Goal: Information Seeking & Learning: Learn about a topic

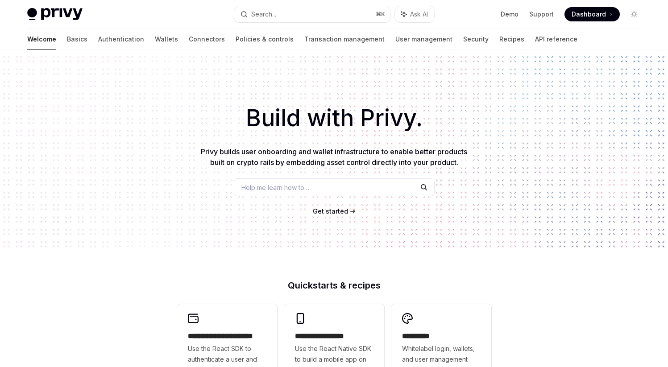
click at [287, 183] on span "Help me learn how to…" at bounding box center [276, 187] width 68 height 9
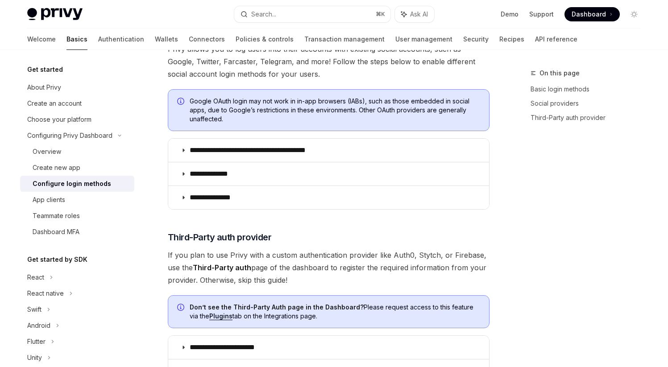
scroll to position [293, 0]
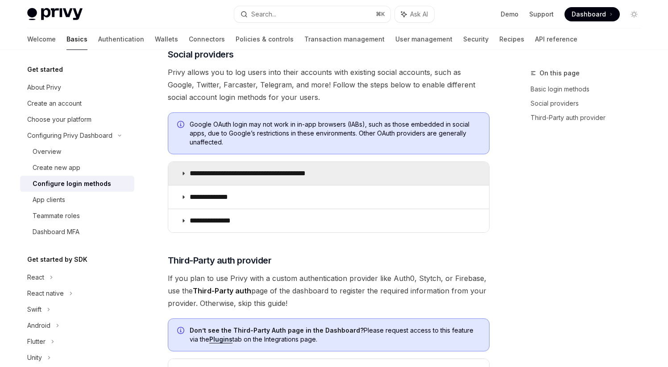
click at [267, 168] on summary "**********" at bounding box center [328, 173] width 321 height 23
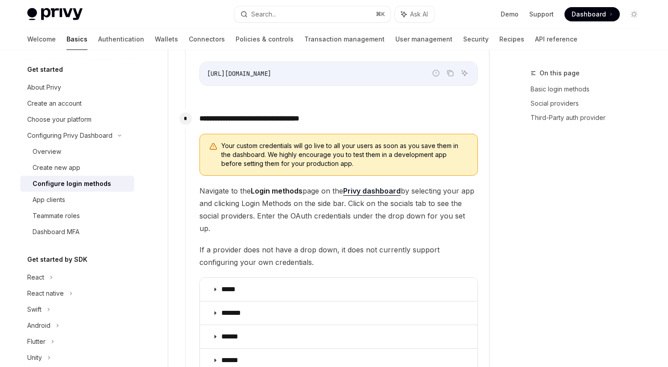
scroll to position [1011, 0]
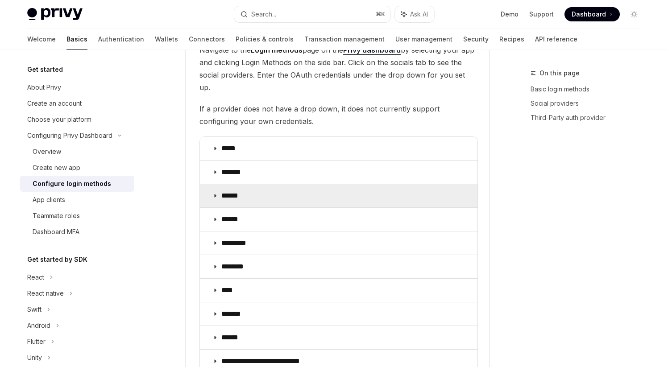
click at [242, 192] on p "******" at bounding box center [233, 196] width 24 height 9
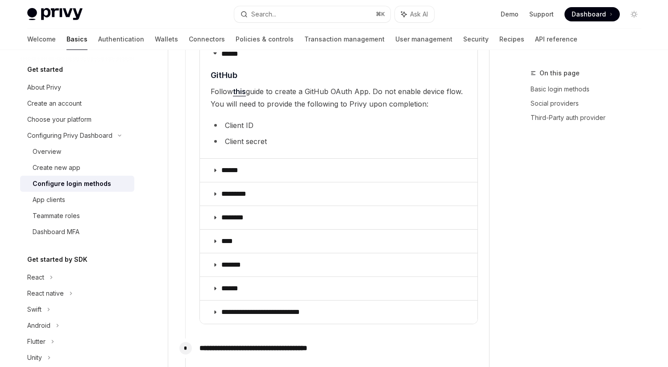
scroll to position [1162, 0]
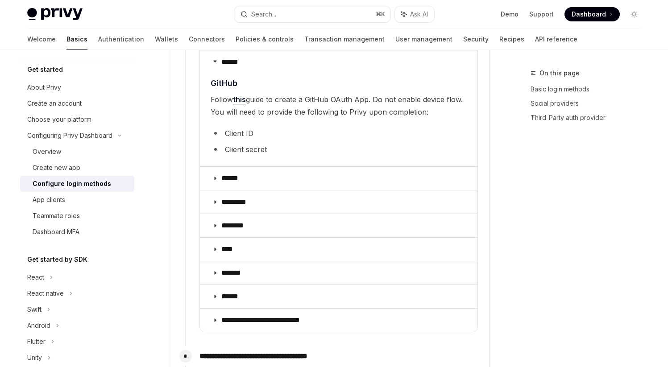
click at [240, 127] on li "Client ID" at bounding box center [339, 133] width 256 height 13
click at [235, 143] on li "Client secret" at bounding box center [339, 149] width 256 height 13
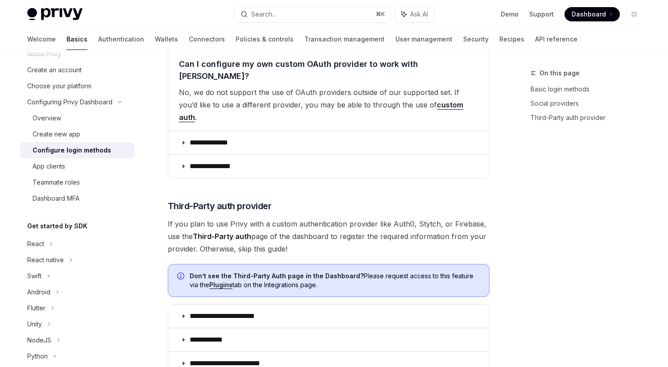
scroll to position [0, 0]
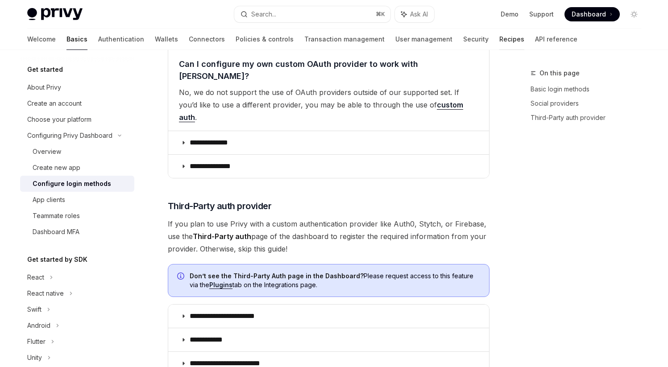
click at [500, 39] on link "Recipes" at bounding box center [512, 39] width 25 height 21
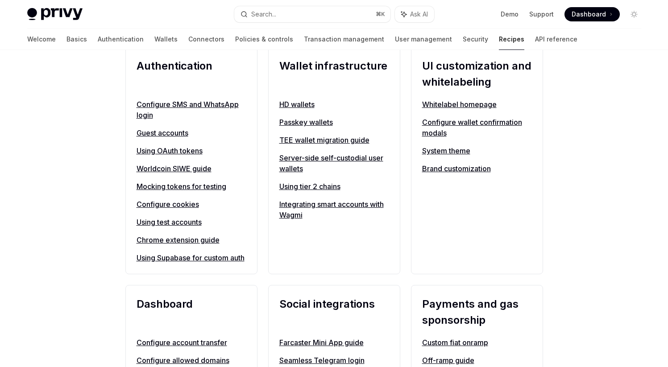
scroll to position [355, 0]
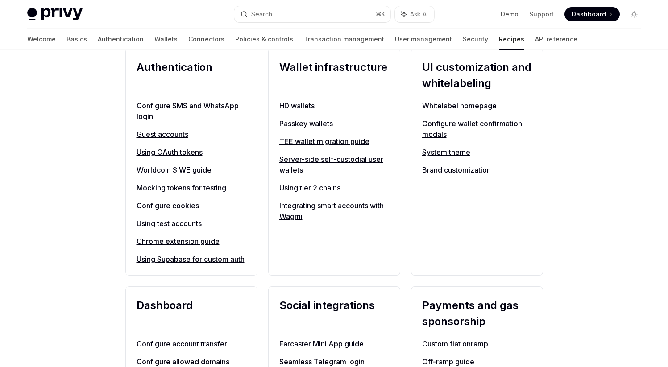
click at [183, 155] on link "Using OAuth tokens" at bounding box center [192, 152] width 110 height 11
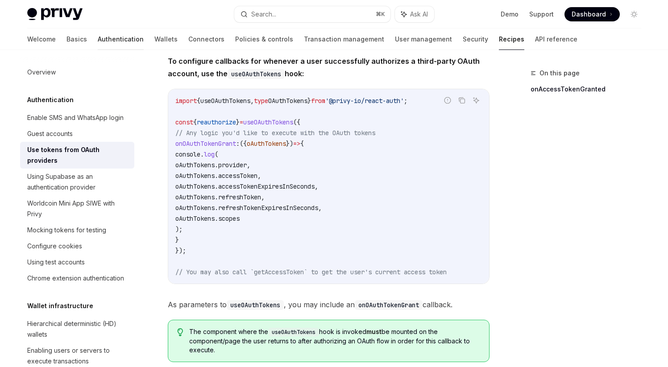
scroll to position [91, 0]
click at [98, 37] on link "Authentication" at bounding box center [121, 39] width 46 height 21
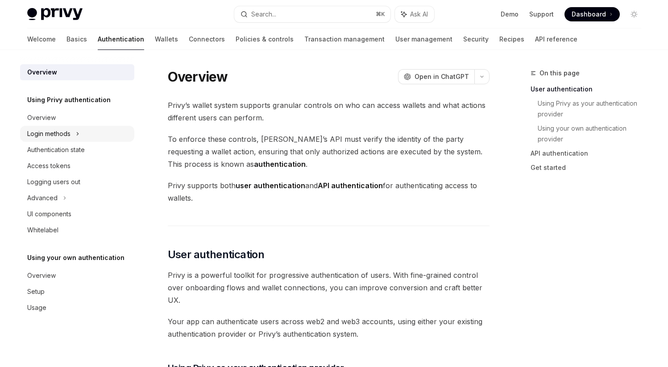
click at [63, 129] on div "Login methods" at bounding box center [48, 134] width 43 height 11
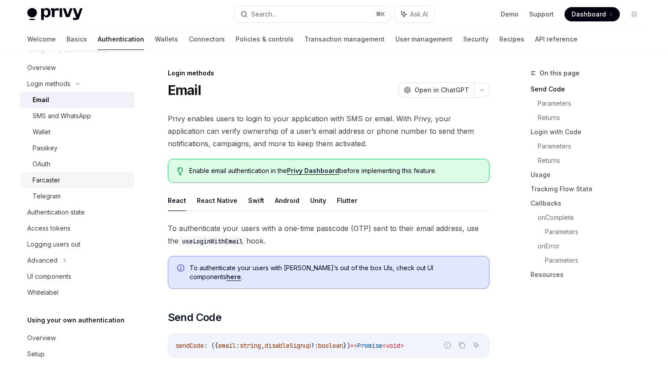
scroll to position [52, 0]
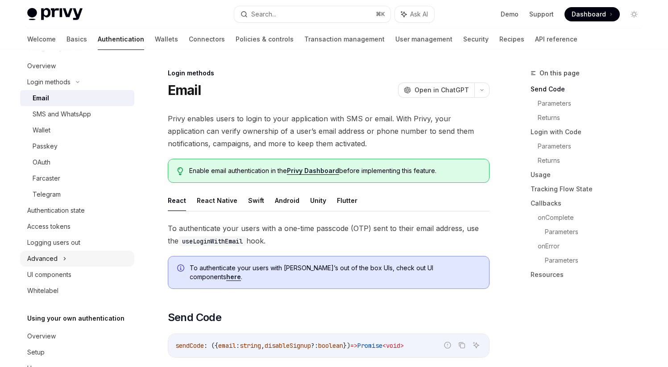
click at [68, 256] on div "Advanced" at bounding box center [77, 259] width 114 height 16
click at [74, 254] on div "Advanced" at bounding box center [77, 259] width 114 height 16
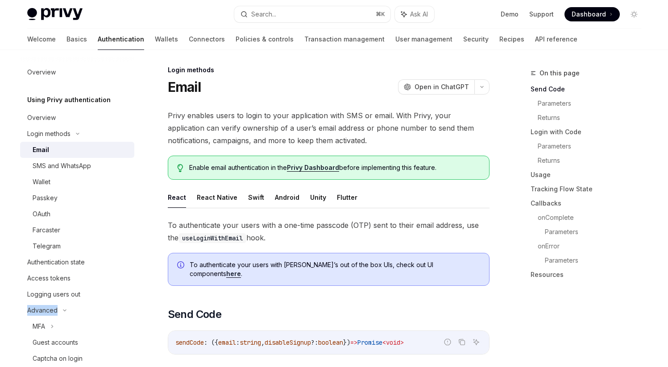
scroll to position [0, 0]
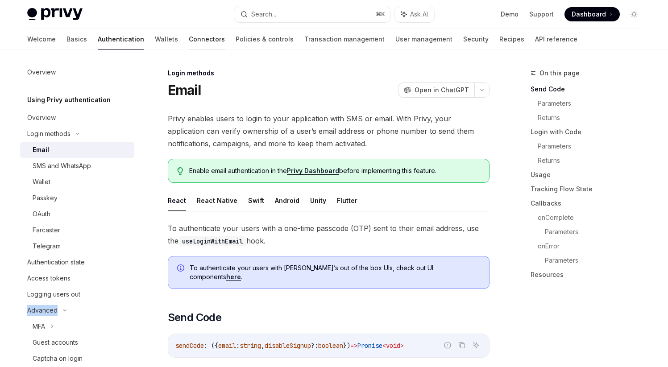
click at [189, 43] on link "Connectors" at bounding box center [207, 39] width 36 height 21
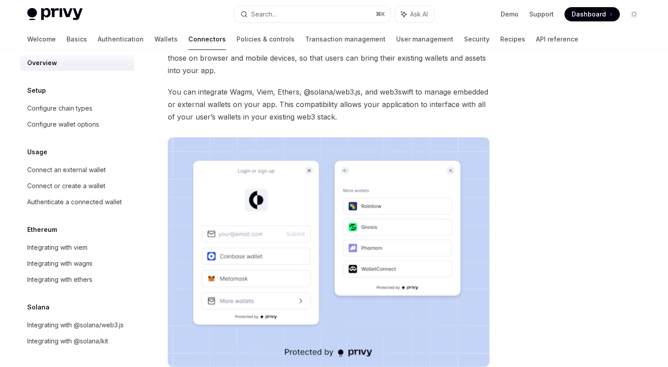
scroll to position [20, 0]
click at [65, 320] on div "Integrating with @solana/web3.js" at bounding box center [75, 325] width 96 height 11
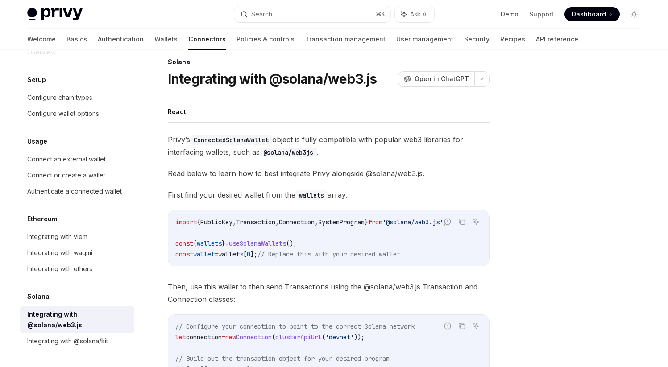
drag, startPoint x: 280, startPoint y: 265, endPoint x: 244, endPoint y: 265, distance: 36.6
click at [244, 265] on div "import { PublicKey , Transaction , Connection , SystemProgram } from '@solana/w…" at bounding box center [328, 238] width 321 height 55
click at [237, 43] on link "Policies & controls" at bounding box center [266, 39] width 58 height 21
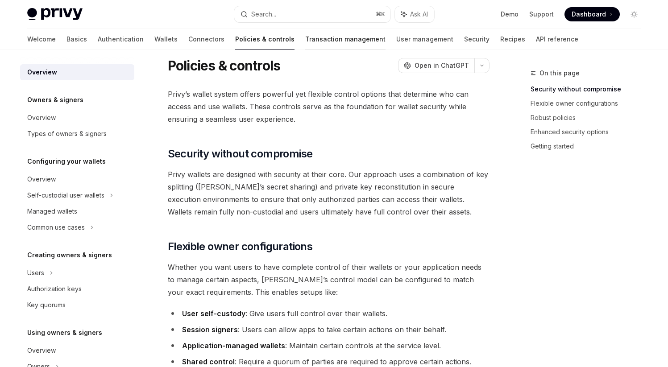
click at [305, 40] on link "Transaction management" at bounding box center [345, 39] width 80 height 21
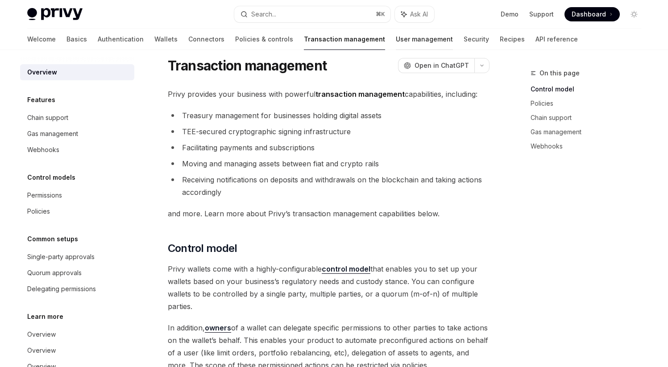
click at [396, 36] on link "User management" at bounding box center [424, 39] width 57 height 21
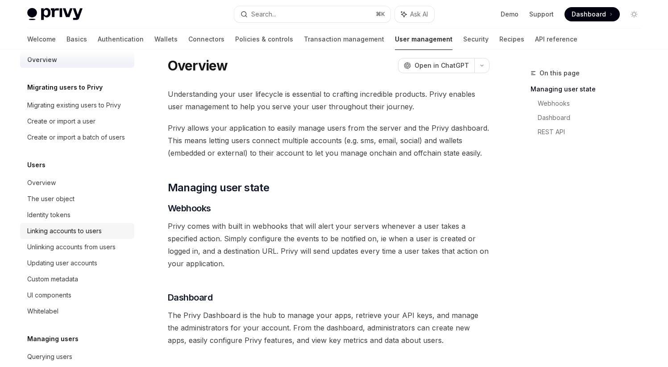
click at [72, 237] on div "Linking accounts to users" at bounding box center [64, 231] width 75 height 11
type textarea "*"
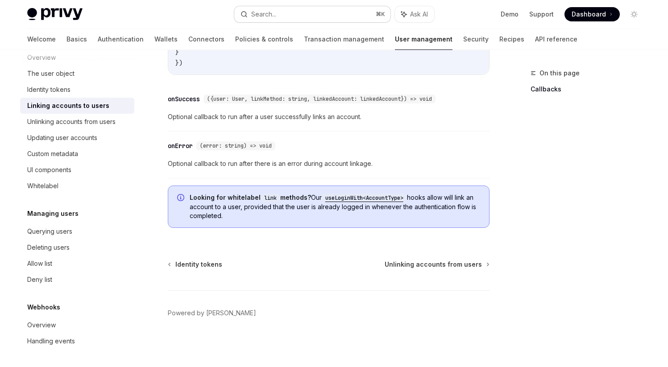
click at [260, 15] on div "Search..." at bounding box center [263, 14] width 25 height 11
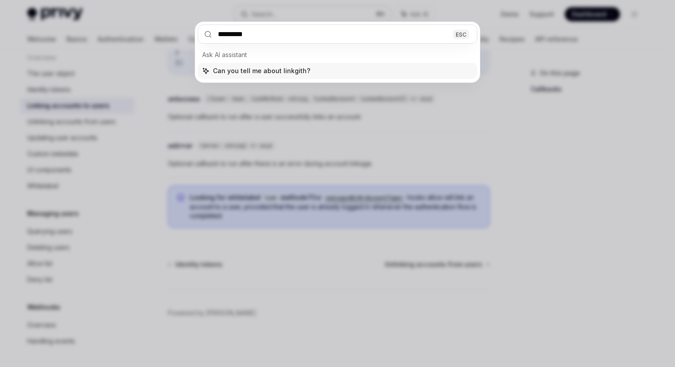
type input "**********"
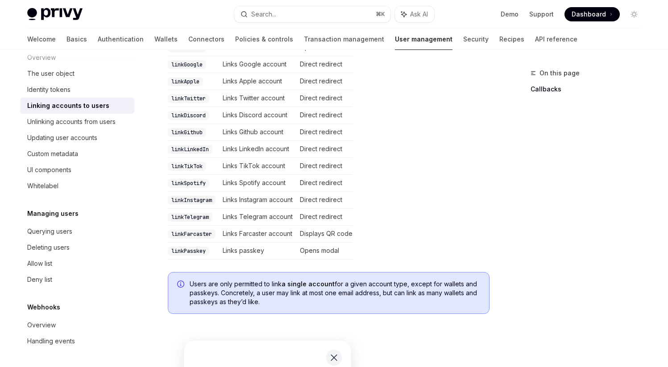
click at [251, 124] on td "Links Github account" at bounding box center [257, 132] width 77 height 17
click at [199, 128] on code "linkGithub" at bounding box center [187, 132] width 38 height 9
